Goal: Communication & Community: Ask a question

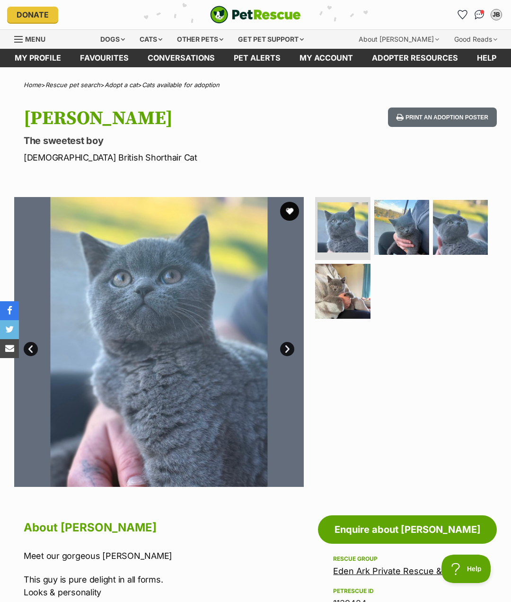
click at [133, 320] on img at bounding box center [159, 342] width 290 height 290
click at [287, 350] on link "Next" at bounding box center [287, 349] width 14 height 14
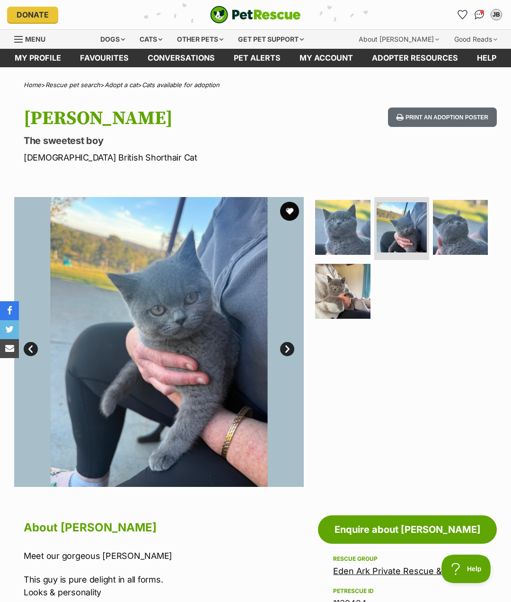
click at [287, 350] on link "Next" at bounding box center [287, 349] width 14 height 14
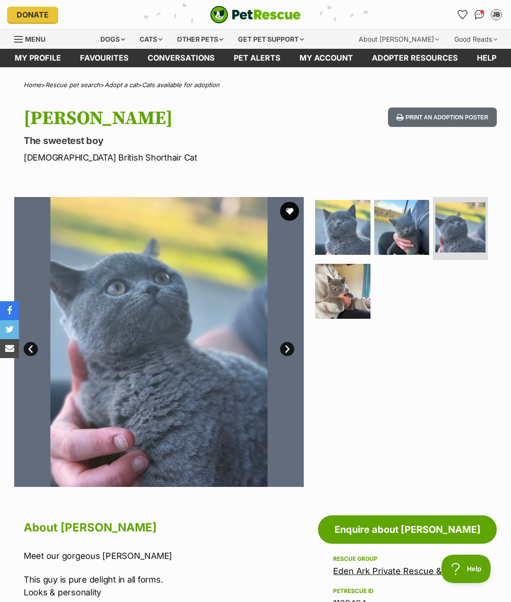
click at [287, 350] on link "Next" at bounding box center [287, 349] width 14 height 14
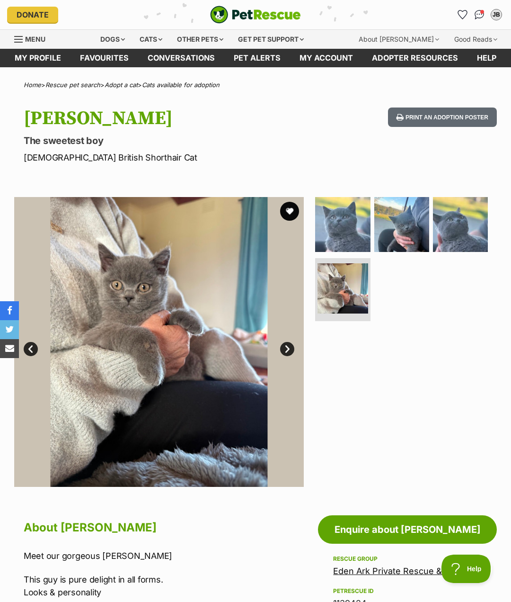
click at [287, 350] on link "Next" at bounding box center [287, 349] width 14 height 14
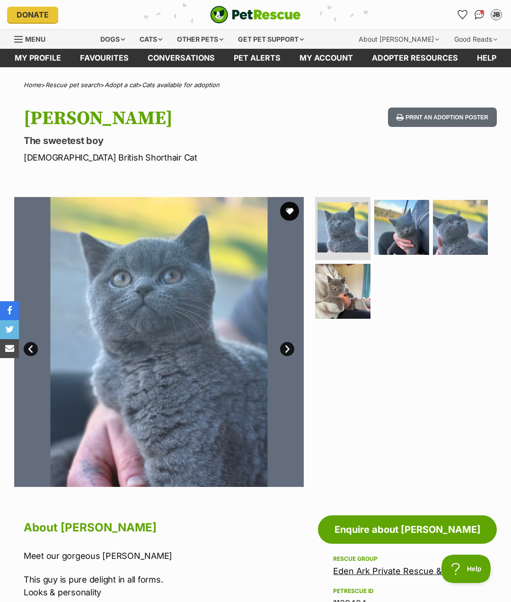
click at [175, 301] on img at bounding box center [159, 342] width 290 height 290
click at [350, 226] on img at bounding box center [343, 227] width 53 height 53
click at [278, 347] on img at bounding box center [159, 342] width 290 height 290
click at [283, 348] on link "Next" at bounding box center [287, 349] width 14 height 14
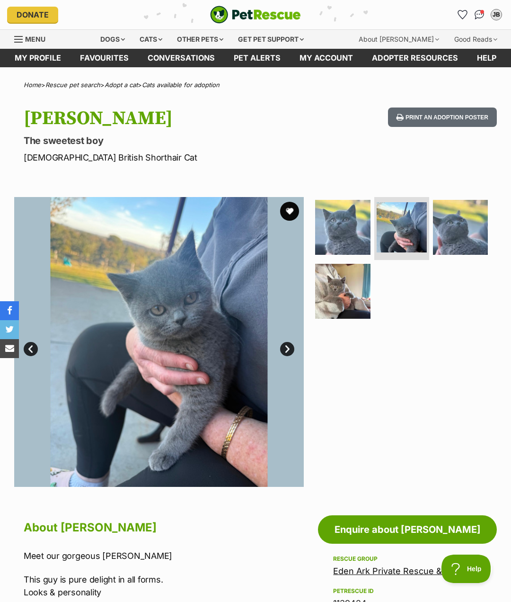
click at [283, 348] on link "Next" at bounding box center [287, 349] width 14 height 14
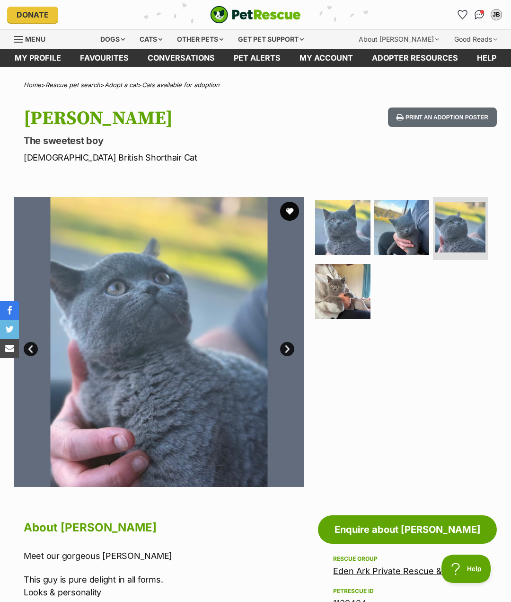
click at [283, 348] on link "Next" at bounding box center [287, 349] width 14 height 14
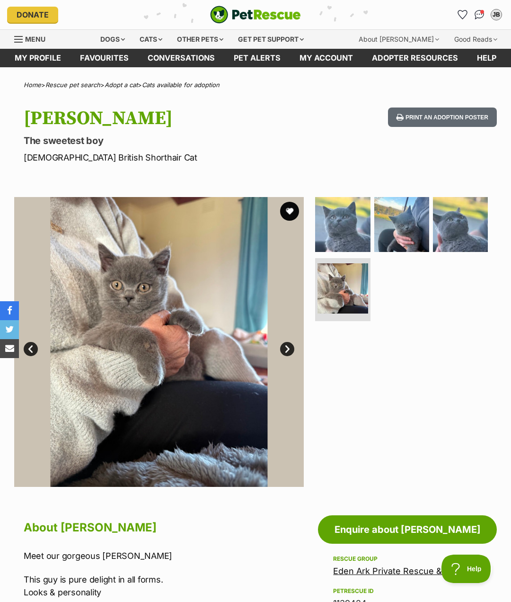
click at [283, 348] on link "Next" at bounding box center [287, 349] width 14 height 14
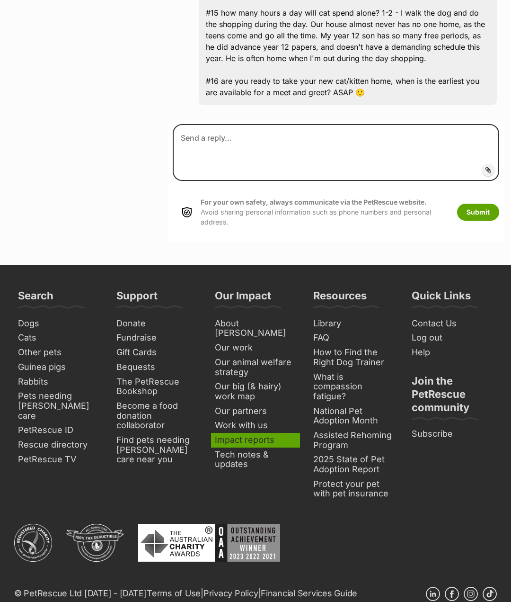
scroll to position [2693, 0]
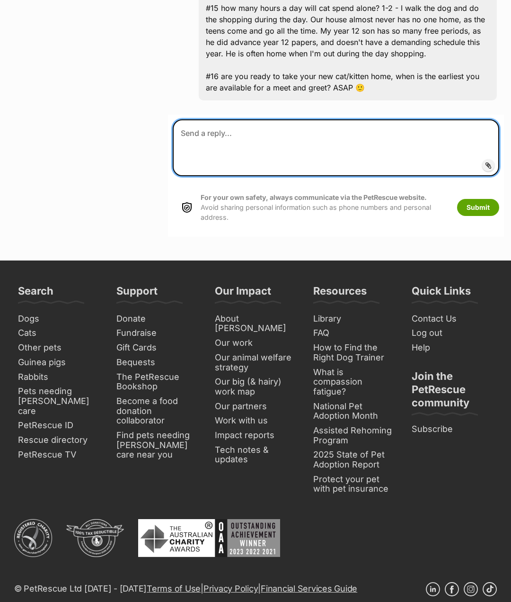
click at [227, 119] on textarea at bounding box center [336, 147] width 327 height 57
paste textarea "Thank you for the opportunity to apply for Taylor. He looks adorable! We have t…"
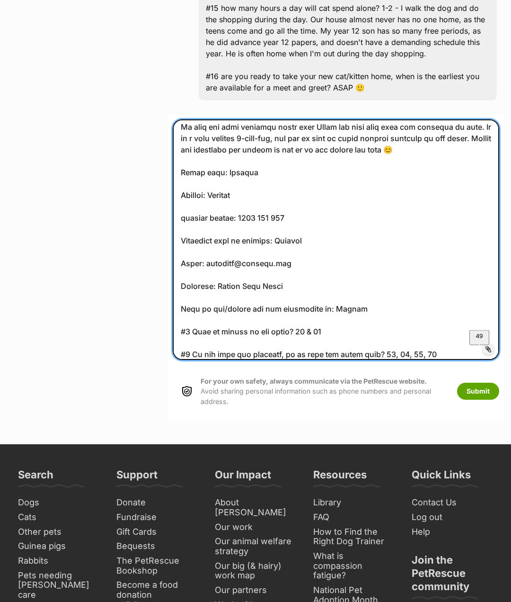
scroll to position [0, 0]
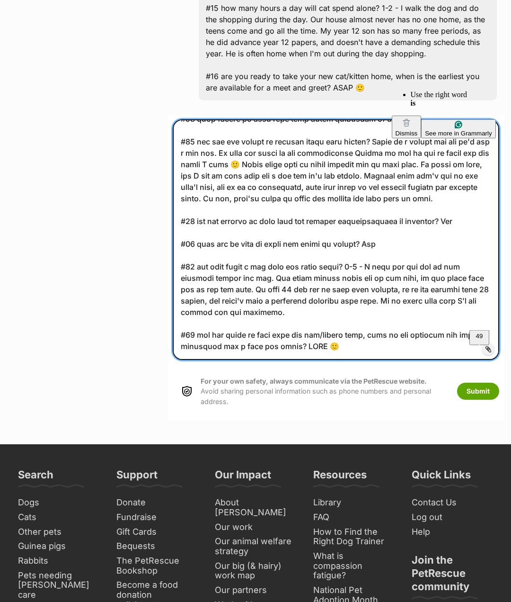
click at [402, 119] on textarea "To enrich screen reader interactions, please activate Accessibility in Grammarl…" at bounding box center [336, 239] width 327 height 240
type textarea "Thank you for the opportunity to apply for Taylor. He looks adorable! We have t…"
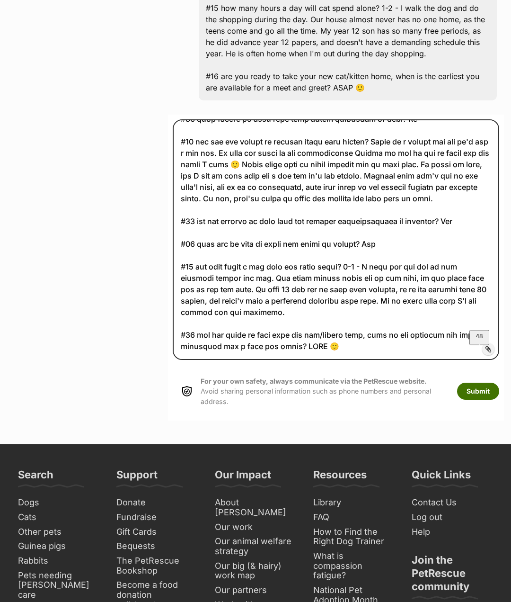
click at [481, 383] on button "Submit" at bounding box center [478, 391] width 42 height 17
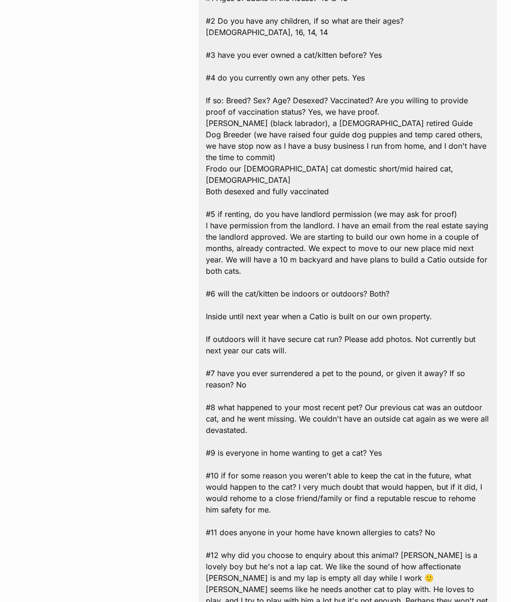
scroll to position [3348, 0]
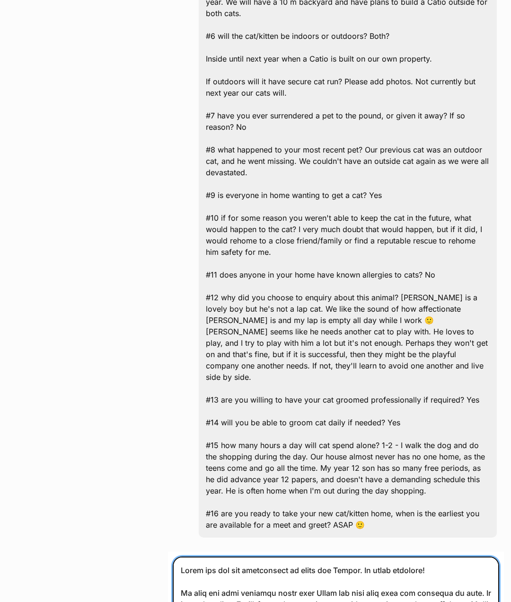
drag, startPoint x: 359, startPoint y: 150, endPoint x: 176, endPoint y: 440, distance: 342.9
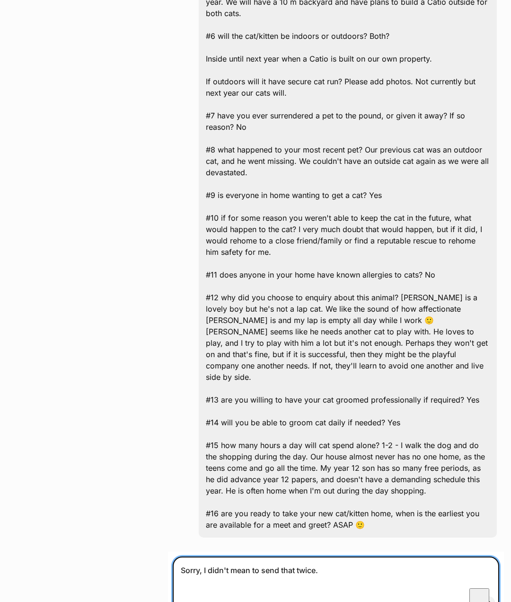
type textarea "Sorry, I didn't mean to send that twice."
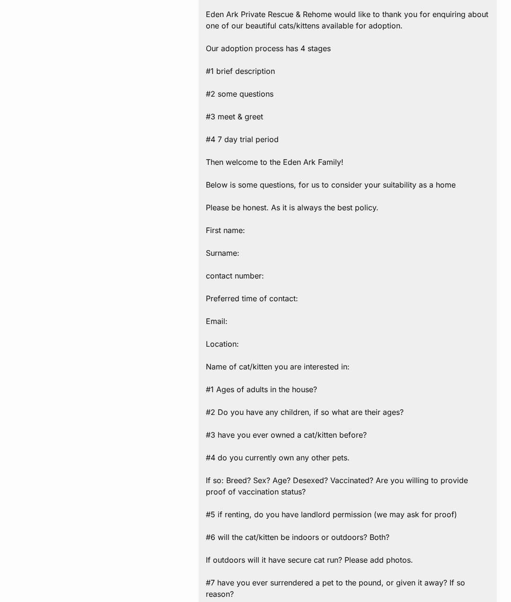
scroll to position [20, 0]
